Goal: Transaction & Acquisition: Obtain resource

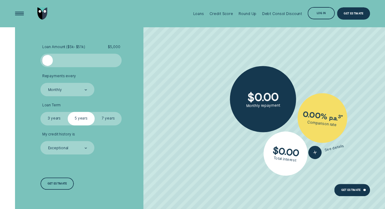
scroll to position [1313, 0]
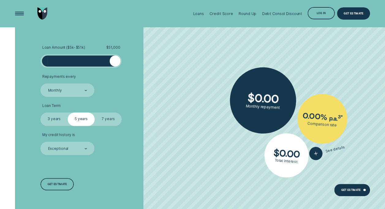
drag, startPoint x: 49, startPoint y: 59, endPoint x: 161, endPoint y: 66, distance: 112.1
click at [161, 66] on li "Loan Amount ( $5k - $51k ) $ 51,000" at bounding box center [102, 56] width 124 height 22
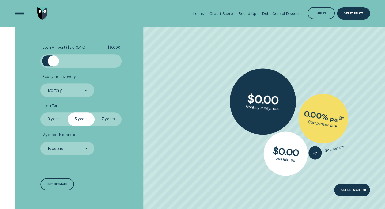
drag, startPoint x: 114, startPoint y: 59, endPoint x: 53, endPoint y: 59, distance: 61.3
click at [53, 59] on div at bounding box center [53, 60] width 11 height 11
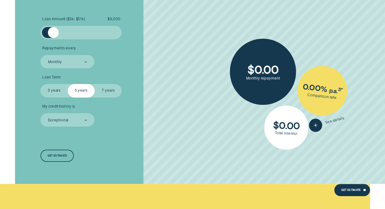
scroll to position [1342, 0]
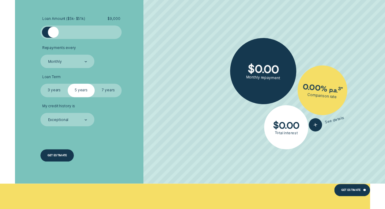
click at [59, 154] on div "Get estimate" at bounding box center [57, 155] width 20 height 2
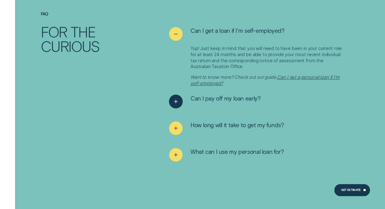
scroll to position [2575, 0]
click at [175, 101] on line "See more" at bounding box center [175, 101] width 3 height 0
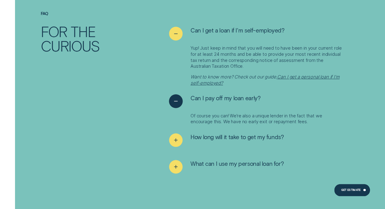
click at [175, 101] on line "See less" at bounding box center [175, 101] width 3 height 0
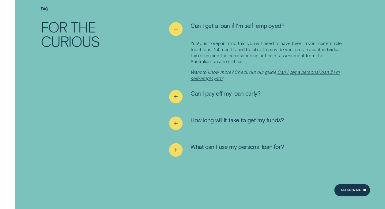
scroll to position [2580, 0]
